Goal: Information Seeking & Learning: Learn about a topic

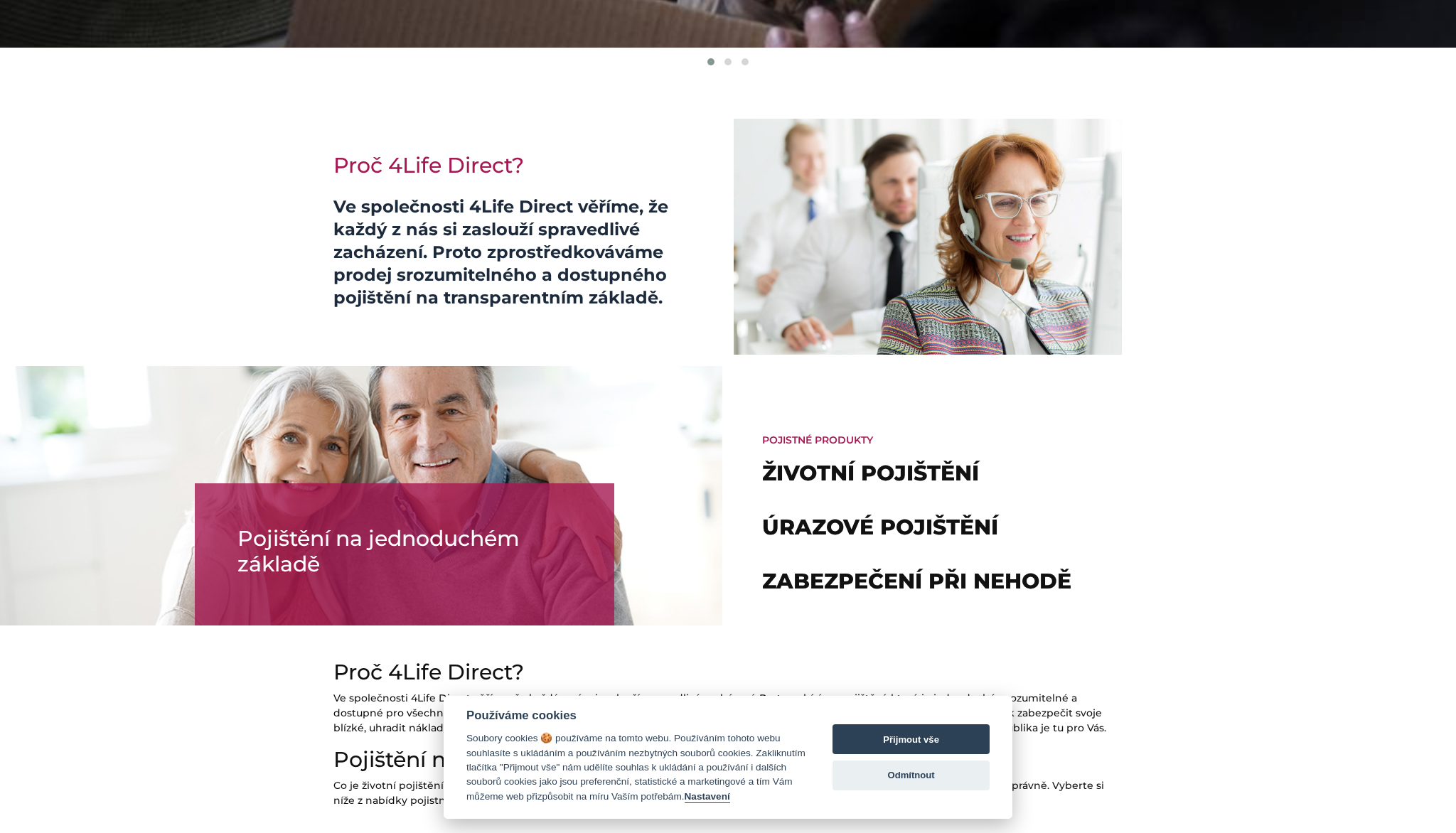
scroll to position [152, 0]
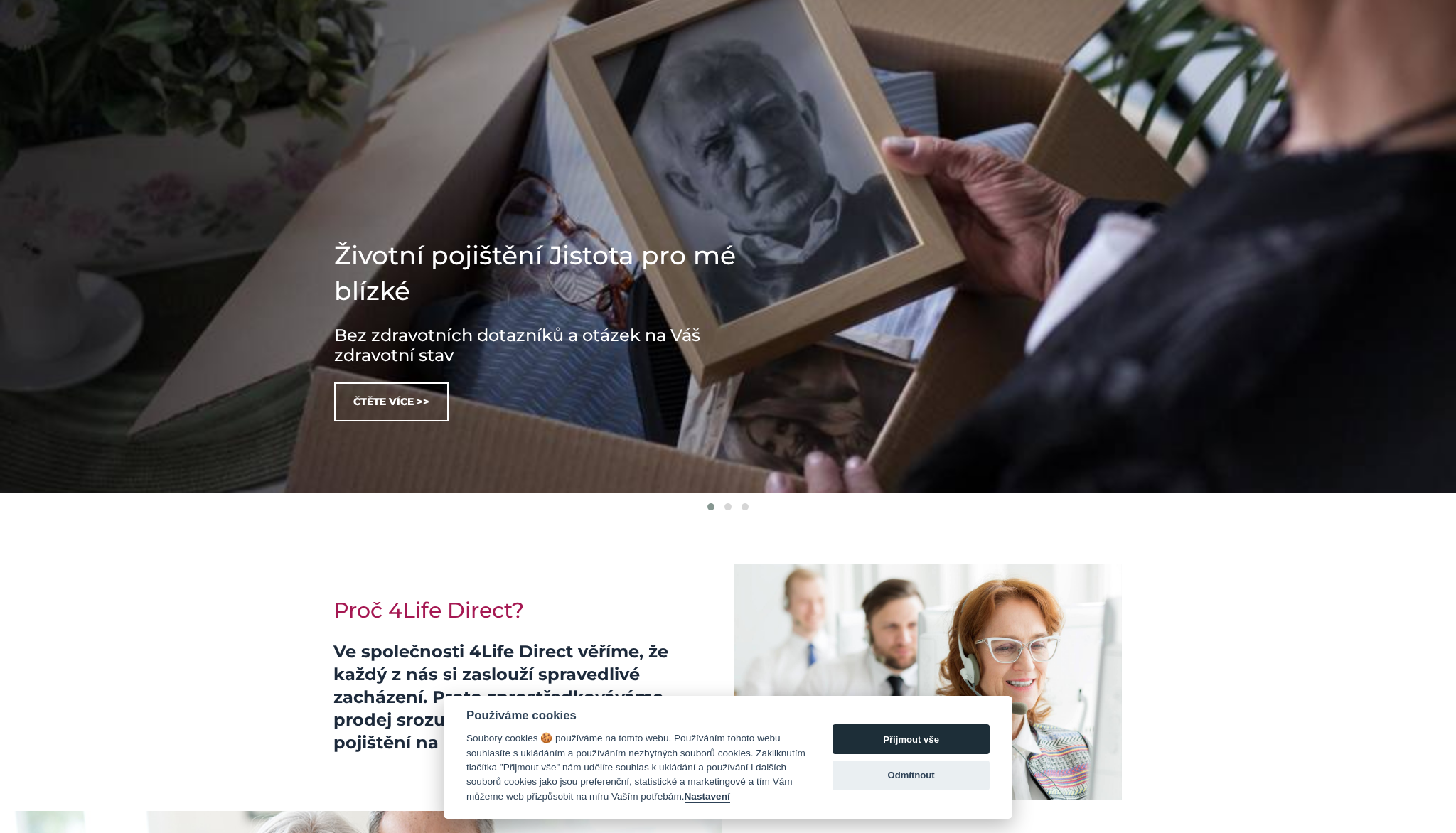
click at [904, 746] on button "Přijmout vše" at bounding box center [911, 738] width 157 height 30
checkbox input "true"
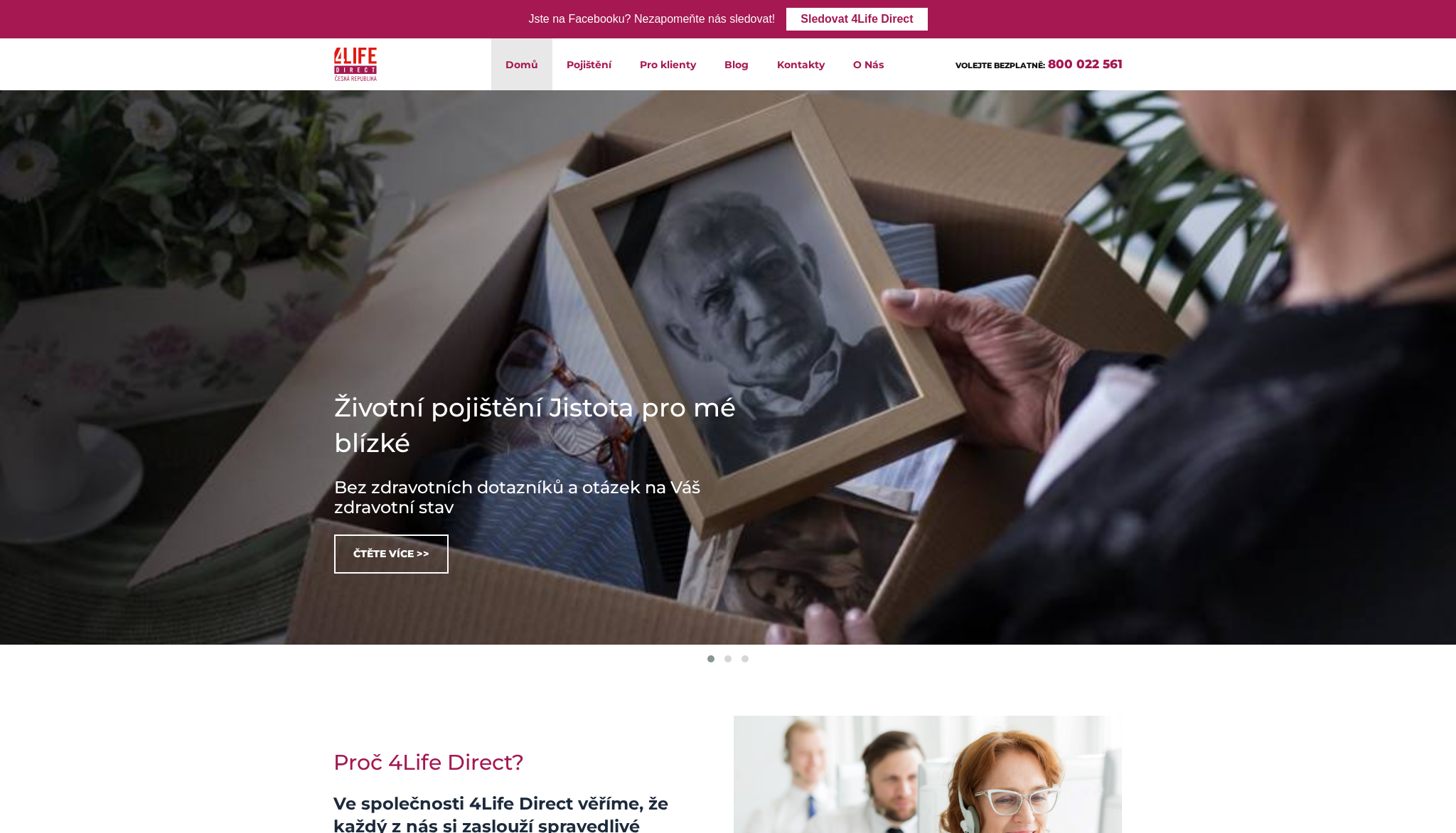
scroll to position [0, 0]
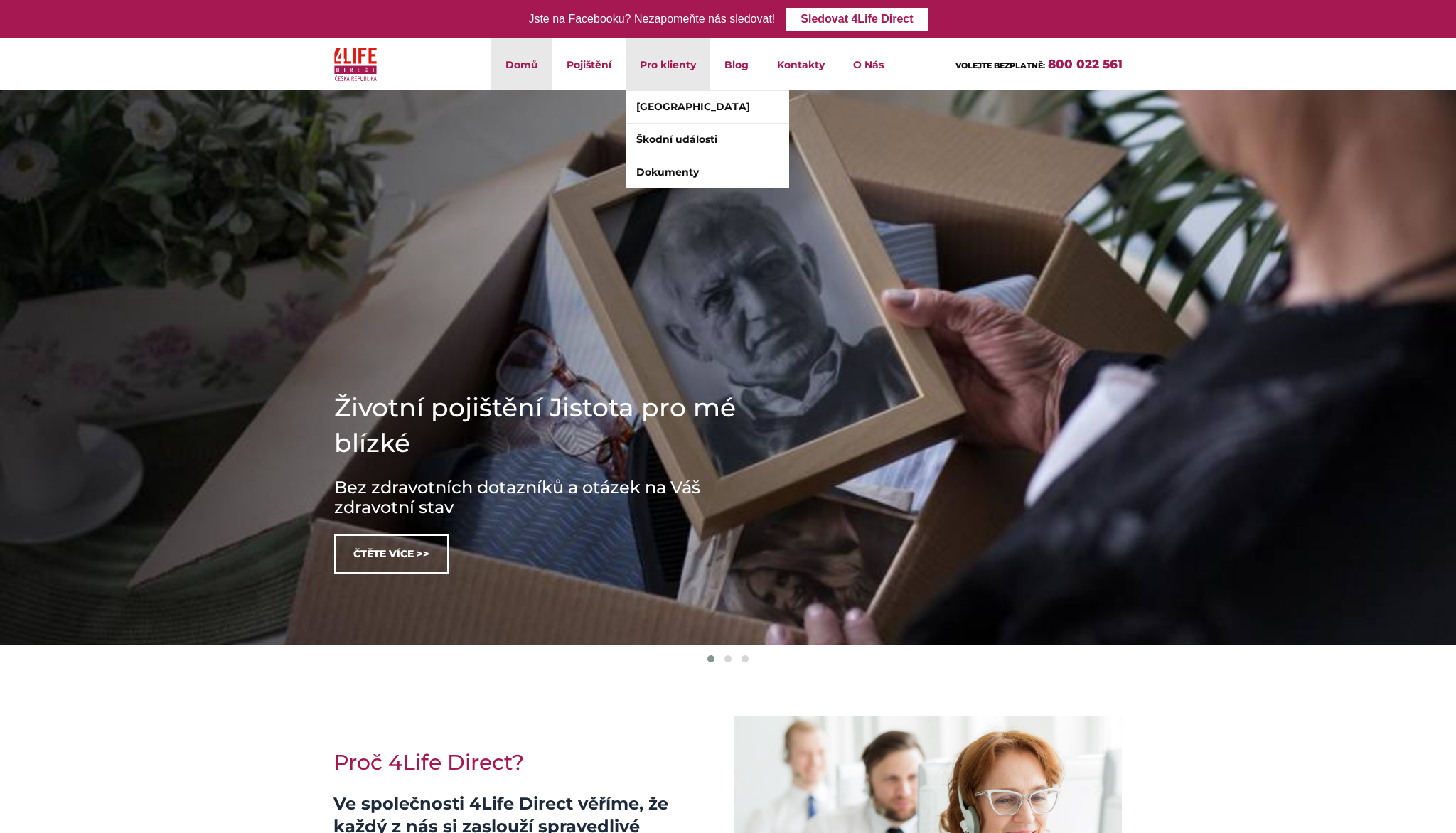
click at [674, 80] on li "Pro klienty Klientské centrum Škodní události Dokumenty" at bounding box center [668, 65] width 85 height 52
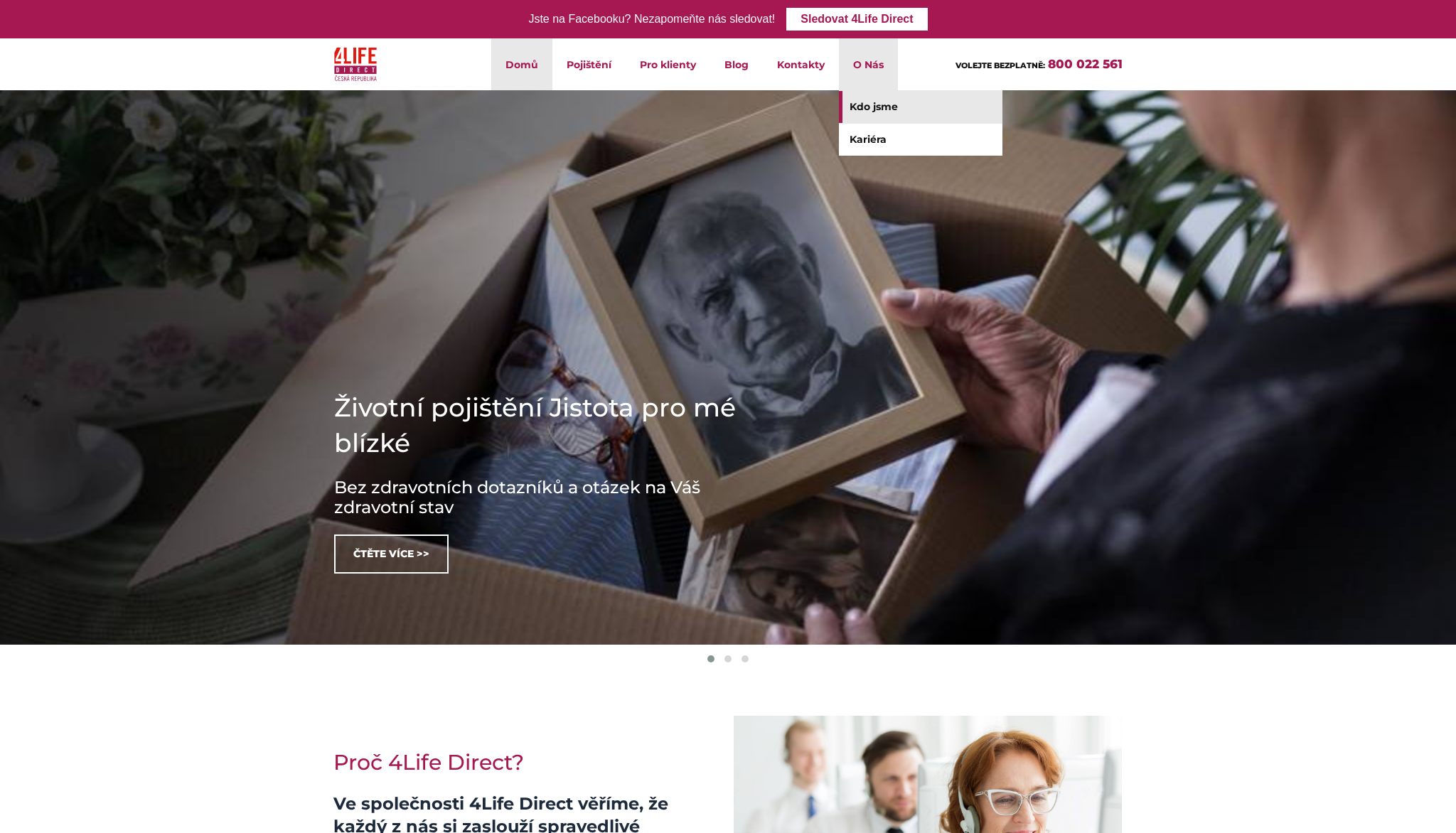
click at [877, 111] on link "Kdo jsme" at bounding box center [920, 107] width 163 height 32
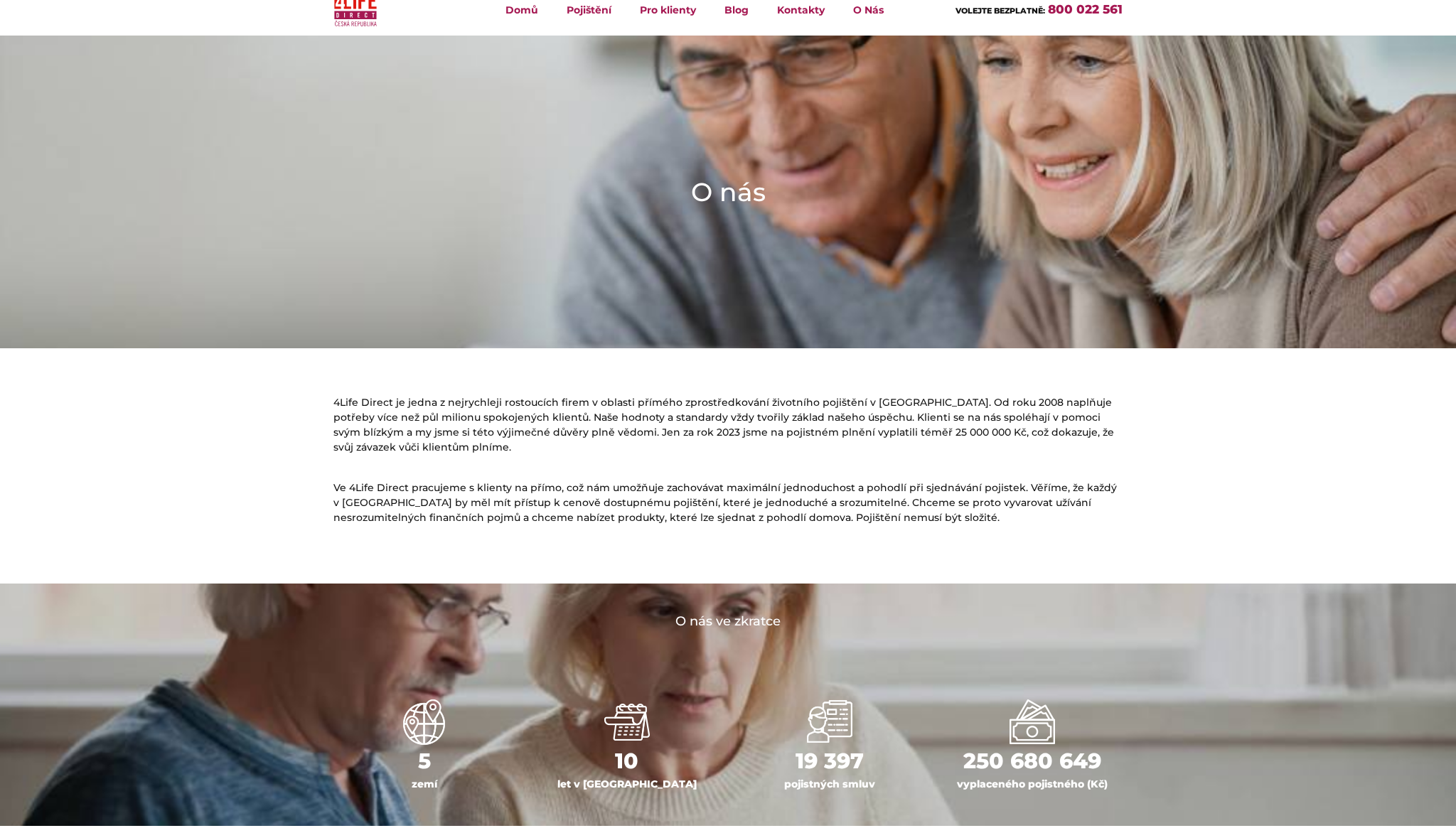
scroll to position [65, 0]
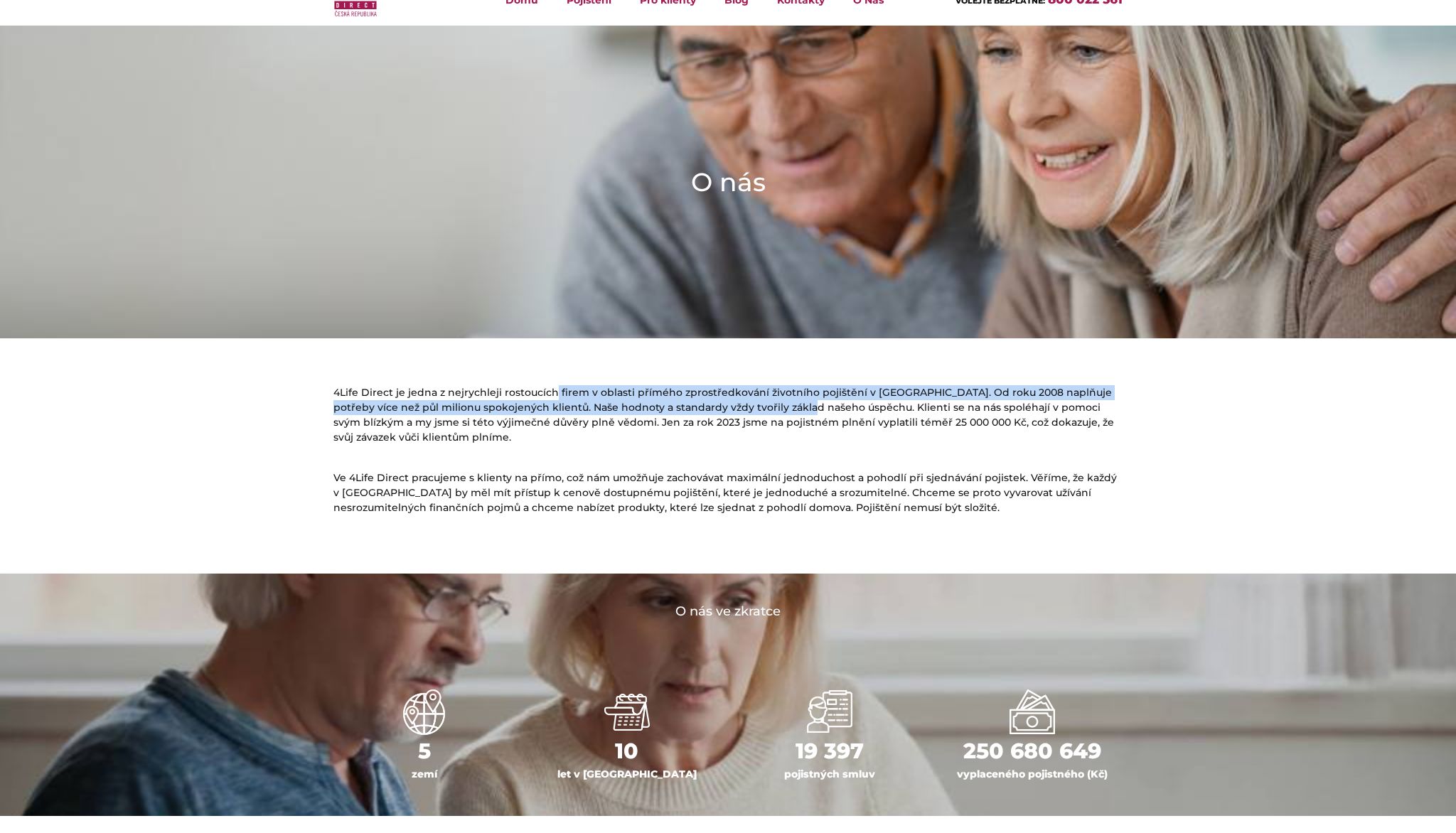
drag, startPoint x: 554, startPoint y: 389, endPoint x: 777, endPoint y: 402, distance: 223.4
click at [778, 403] on p "4Life Direct je jedna z nejrychleji rostoucích firem v oblasti přímého zprostře…" at bounding box center [728, 415] width 789 height 59
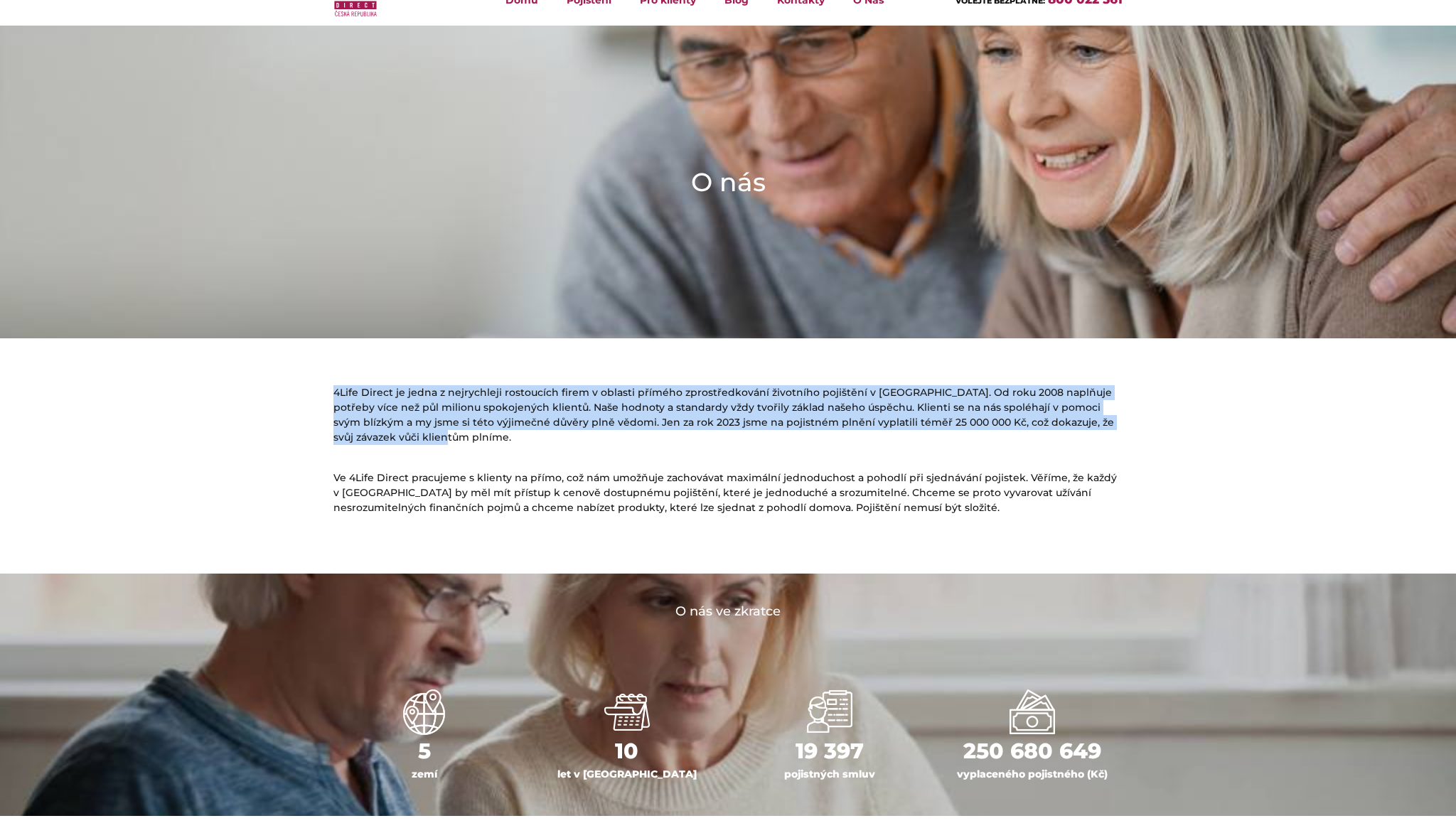
drag, startPoint x: 835, startPoint y: 444, endPoint x: 525, endPoint y: 356, distance: 322.2
click at [525, 356] on main "O nás 4Life Direct je jedna z nejrychleji rostoucích firem v oblasti přímého zp…" at bounding box center [728, 556] width 1456 height 1062
copy main "4Life Direct je jedna z nejrychleji rostoucích firem v oblasti přímého zprostře…"
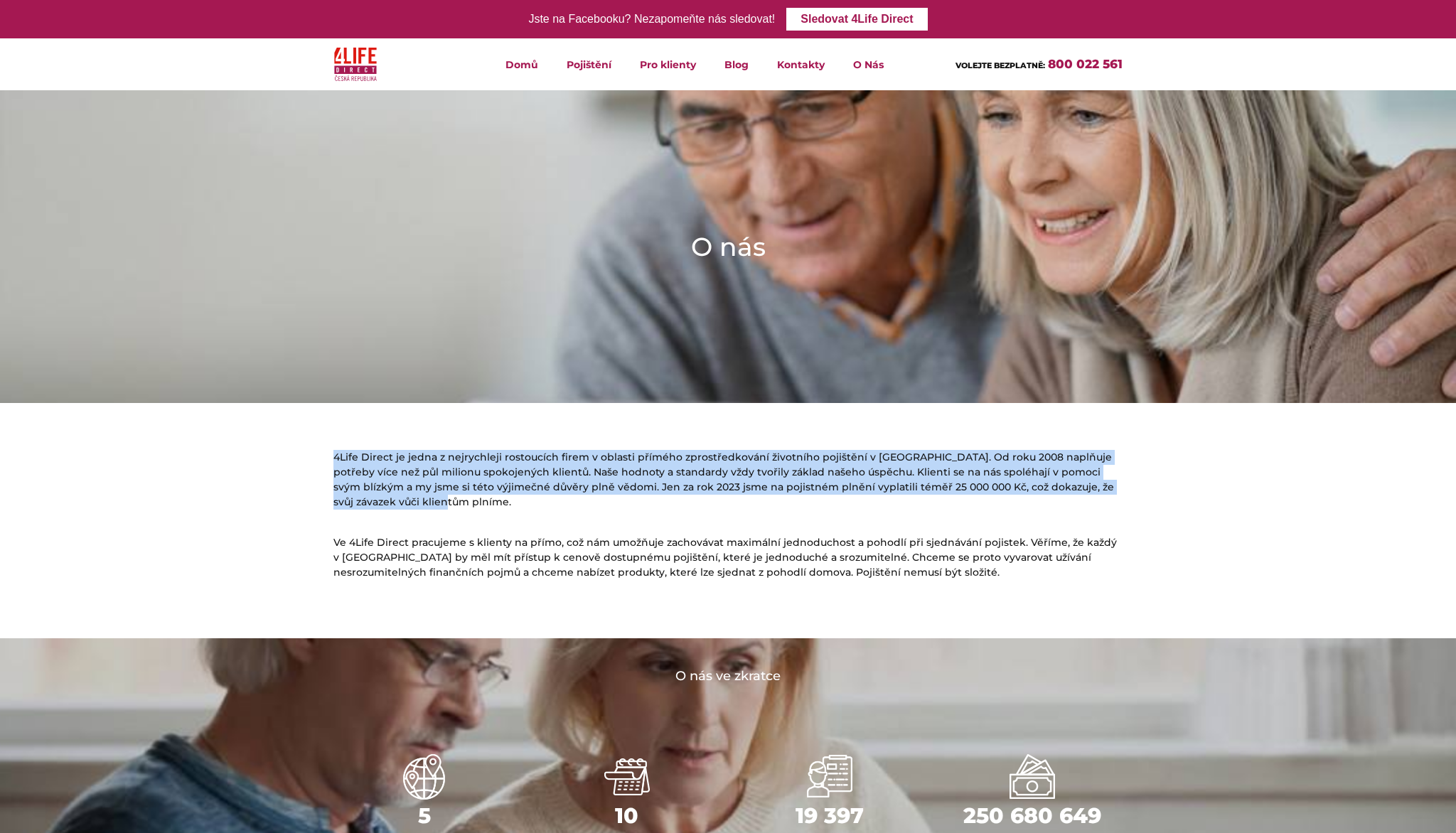
scroll to position [0, 0]
